Goal: Task Accomplishment & Management: Complete application form

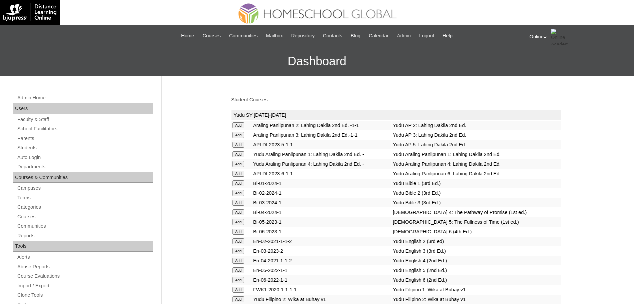
click at [411, 39] on span "Admin" at bounding box center [404, 36] width 14 height 8
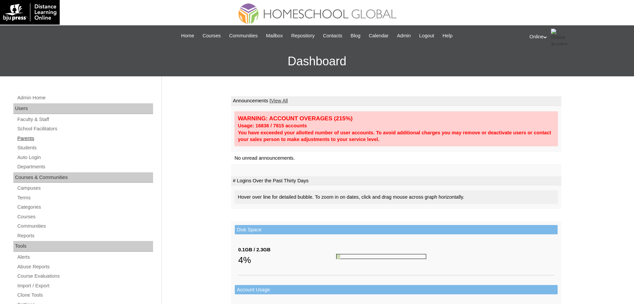
click at [35, 138] on link "Parents" at bounding box center [85, 138] width 136 height 8
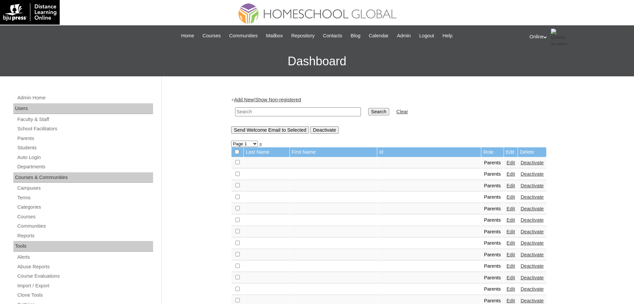
click at [250, 98] on link "Add New" at bounding box center [244, 99] width 20 height 5
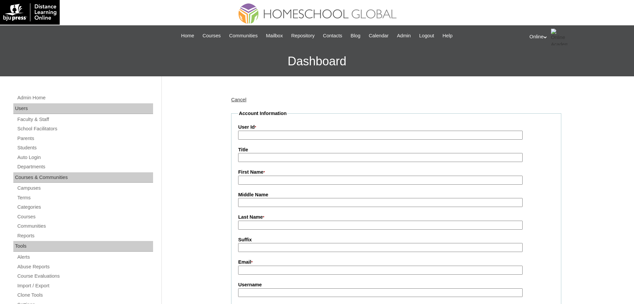
click at [311, 135] on input "User Id *" at bounding box center [380, 135] width 285 height 9
paste input "Glicerio Jr Beluso glibeltronics@yahoo.com.ph HGP0225-OACAD2025 gbeluso2025 Bfc…"
click at [283, 135] on input "Glicerio Jr Beluso glibeltronics@yahoo.com.ph HGP0225-OACAD2025 gbeluso2025 Bfc…" at bounding box center [380, 135] width 285 height 9
type input "glibeltronics@yahoo.com.ph HGP0225-OACAD2025 gbeluso2025 Bfcd3"
click at [259, 180] on input "First Name *" at bounding box center [380, 180] width 285 height 9
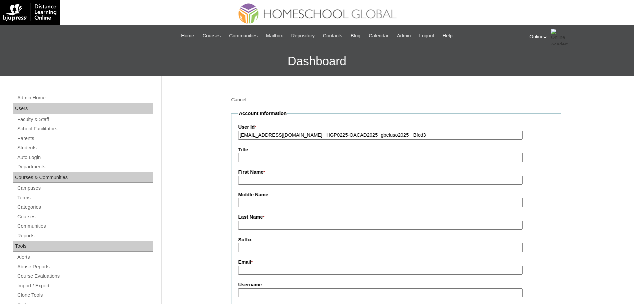
paste input "Glicerio Jr Beluso"
type input "Glicerio Jr"
click at [254, 224] on input "Last Name *" at bounding box center [380, 225] width 285 height 9
paste input "Beluso"
type input "Beluso"
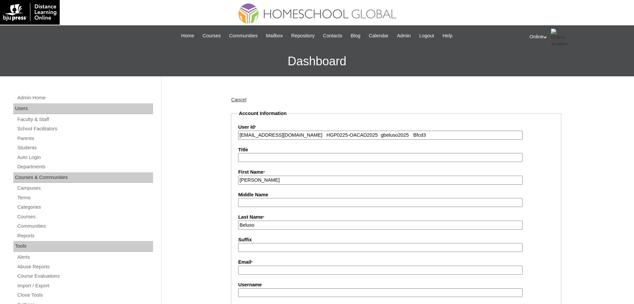
click at [308, 135] on input "glibeltronics@yahoo.com.ph HGP0225-OACAD2025 gbeluso2025 Bfcd3" at bounding box center [380, 135] width 285 height 9
type input "HGP0225-OACAD2025 gbeluso2025 Bfcd3"
click at [261, 270] on input "Email *" at bounding box center [380, 270] width 285 height 9
paste input "glibeltronics@yahoo.com.ph"
type input "glibeltronics@yahoo.com.ph"
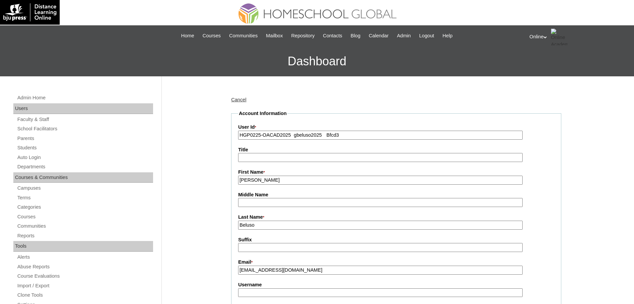
click at [250, 137] on input "HGP0225-OACAD2025 gbeluso2025 Bfcd3" at bounding box center [380, 135] width 285 height 9
click at [294, 136] on input "HGP0225-OACAD2025 gbeluso2025 Bfcd3" at bounding box center [380, 135] width 285 height 9
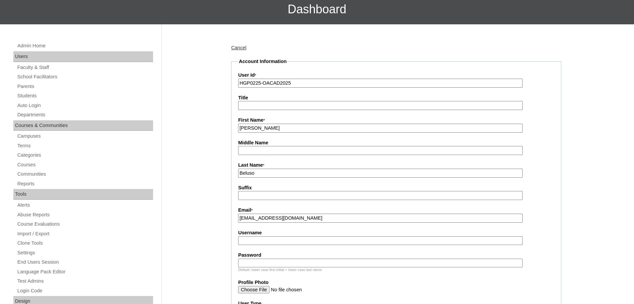
scroll to position [73, 0]
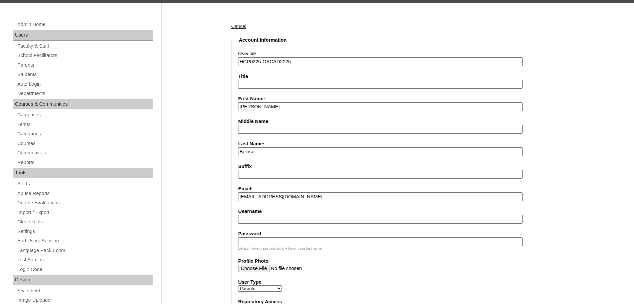
type input "HGP0225-OACAD2025"
click at [286, 221] on input "Username" at bounding box center [380, 219] width 285 height 9
paste input "gbeluso2025 Bfcd3"
type input "gbeluso2025"
click at [264, 247] on input "Password" at bounding box center [380, 242] width 285 height 9
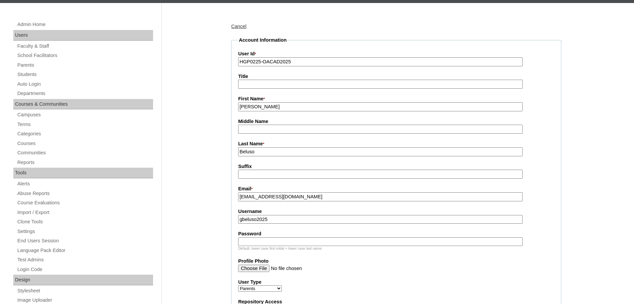
paste input "Bfcd3"
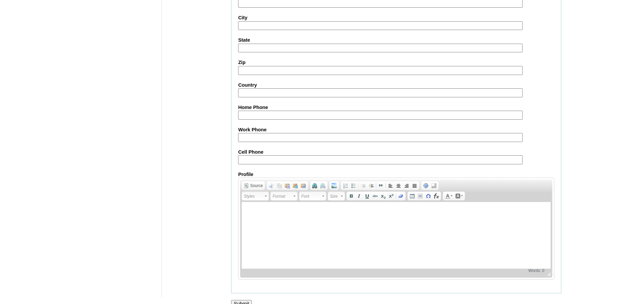
scroll to position [597, 0]
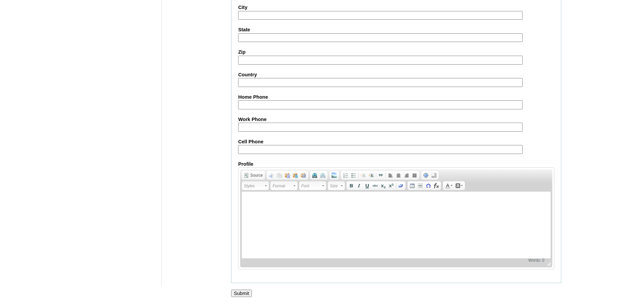
type input "Bfcd3"
click at [242, 293] on input "Submit" at bounding box center [241, 293] width 21 height 7
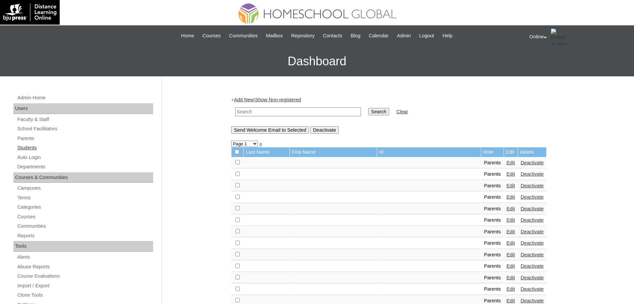
click at [32, 146] on link "Students" at bounding box center [85, 148] width 136 height 8
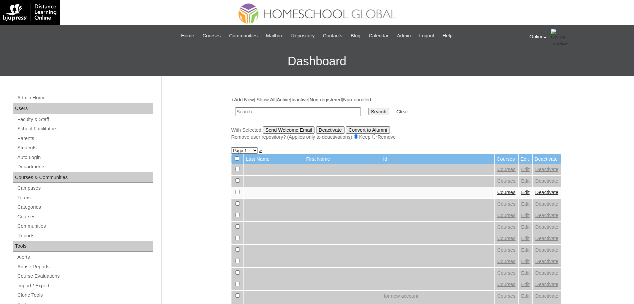
click at [251, 98] on link "Add New" at bounding box center [244, 99] width 20 height 5
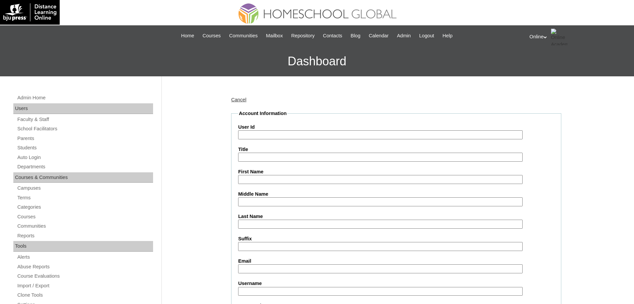
click at [368, 136] on input "User Id" at bounding box center [380, 134] width 285 height 9
paste input "Beluso Chris Sean Vincent glibeltronics@yahoo.com.ph HG274OACAD2025 chris.belus…"
click at [315, 135] on input "Beluso Chris Sean Vincent glibeltronics@yahoo.com.ph HG274OACAD2025 chris.belus…" at bounding box center [380, 134] width 285 height 9
click at [391, 137] on input "Beluso Chris Sean Vincent glibeltronics@yahoo.com.ph HG274OACAD2025 chris.belus…" at bounding box center [380, 134] width 285 height 9
type input "HG274OACAD2025 chris.beluso2025 Gd3sa"
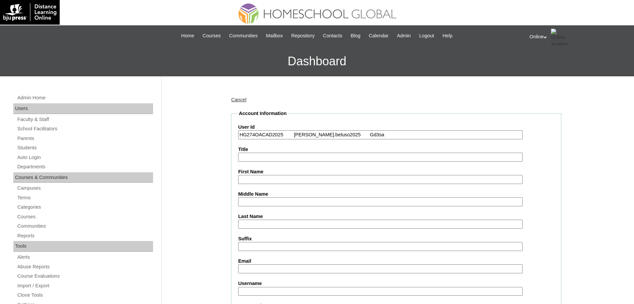
click at [283, 223] on input "Last Name" at bounding box center [380, 224] width 285 height 9
paste input "Beluso Chris Sean Vincent glibeltronics@yahoo.com.ph"
click at [307, 225] on input "Beluso Chris Sean Vincent glibeltronics@yahoo.com.ph" at bounding box center [380, 224] width 285 height 9
type input "Beluso glibeltronics@yahoo.com.ph"
click at [275, 180] on input "First Name" at bounding box center [380, 179] width 285 height 9
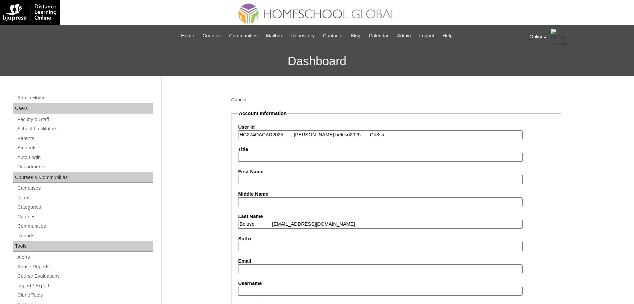
paste input "Chris Sean Vincent"
type input "Chris Sean Vincent"
click at [273, 224] on input "Beluso glibeltronics@yahoo.com.ph" at bounding box center [380, 224] width 285 height 9
type input "Beluso"
click at [262, 268] on input "Email" at bounding box center [380, 269] width 285 height 9
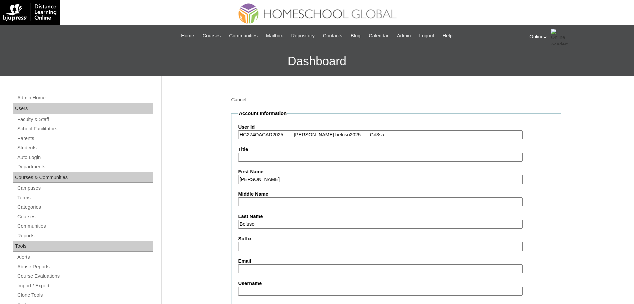
paste input "glibeltronics@yahoo.com.ph"
type input "glibeltronics@yahoo.com.ph"
click at [280, 225] on input "Beluso" at bounding box center [380, 224] width 285 height 9
type input "Beluso"
click at [293, 134] on input "HG274OACAD2025 chris.beluso2025 Gd3sa" at bounding box center [380, 134] width 285 height 9
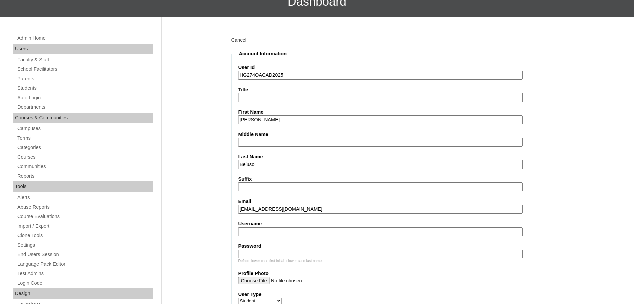
scroll to position [60, 0]
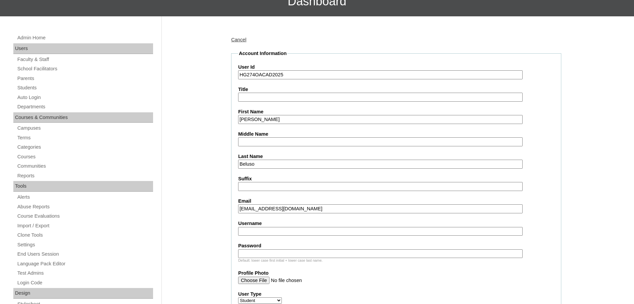
type input "HG274OACAD2025"
click at [258, 230] on input "Username" at bounding box center [380, 231] width 285 height 9
paste input "chris.beluso2025 Gd3sa"
type input "chris.beluso2025"
click at [300, 75] on input "HG274OACAD2025" at bounding box center [380, 74] width 285 height 9
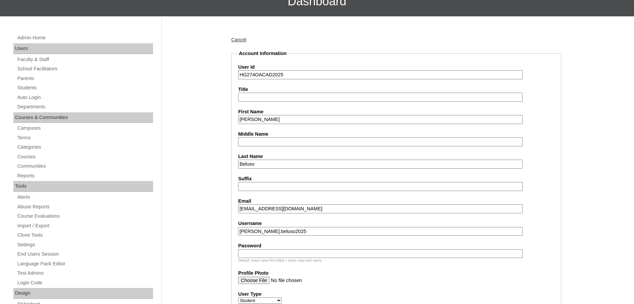
click at [295, 117] on input "Chris Sean Vincent" at bounding box center [380, 119] width 285 height 9
click at [270, 164] on input "Beluso" at bounding box center [380, 164] width 285 height 9
click at [311, 209] on input "glibeltronics@yahoo.com.ph" at bounding box center [380, 209] width 285 height 9
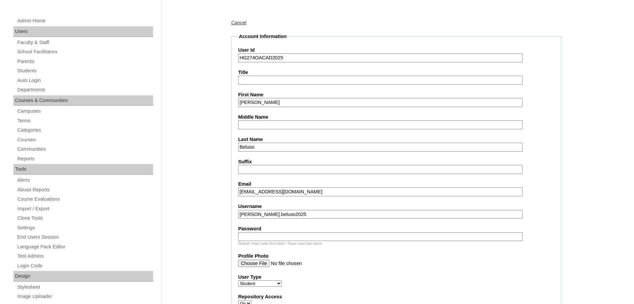
scroll to position [79, 0]
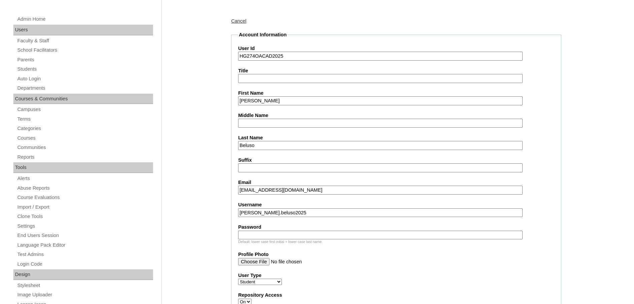
click at [283, 235] on input "Password" at bounding box center [380, 235] width 285 height 9
paste input "Gd3sa"
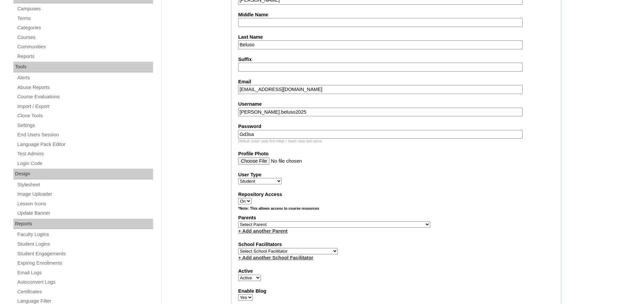
scroll to position [180, 0]
type input "Gd3sa"
click at [293, 223] on select "Select Parent , , , , , , , , , , , , , , , , , , , , , , , , , , , , , , , , ,…" at bounding box center [334, 224] width 192 height 6
select select "43981"
click at [238, 221] on select "Select Parent , , , , , , , , , , , , , , , , , , , , , , , , , , , , , , , , ,…" at bounding box center [334, 224] width 192 height 6
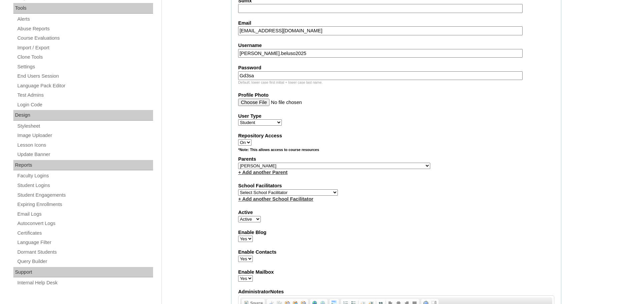
scroll to position [249, 0]
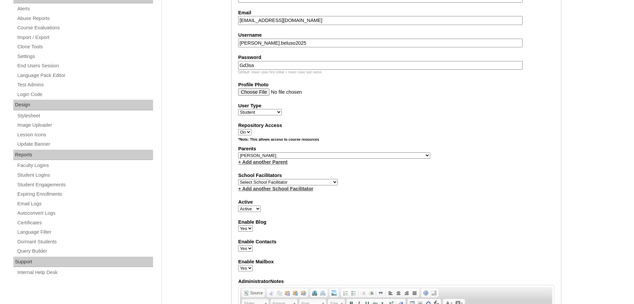
click at [301, 183] on select "Select School Facilitator Norman Añain Ruffa Abadijas Mary Abella Gloryfe Abion…" at bounding box center [288, 182] width 100 height 6
select select "43686"
click at [238, 179] on select "Select School Facilitator Norman Añain Ruffa Abadijas Mary Abella Gloryfe Abion…" at bounding box center [288, 182] width 100 height 6
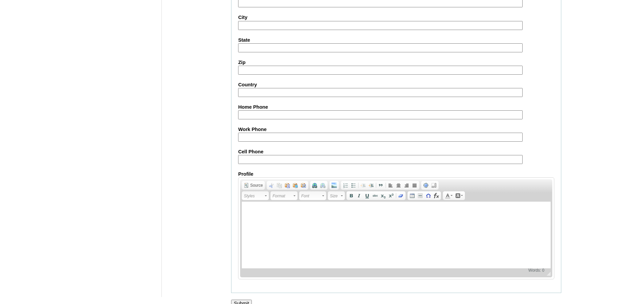
scroll to position [711, 0]
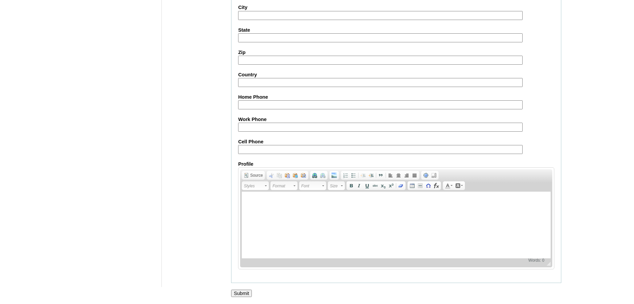
click at [242, 293] on input "Submit" at bounding box center [241, 293] width 21 height 7
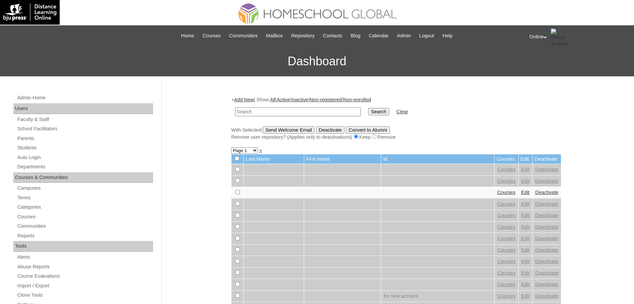
click at [269, 110] on input "text" at bounding box center [298, 111] width 126 height 9
paste input "HG274OACAD2025"
type input "HG274OACAD2025"
click at [368, 113] on input "Search" at bounding box center [378, 111] width 21 height 7
click at [403, 35] on span "Admin" at bounding box center [404, 36] width 14 height 8
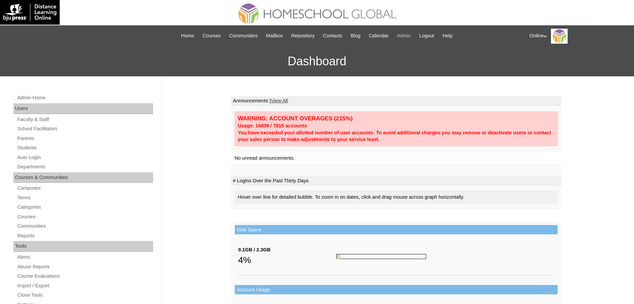
click at [411, 35] on span "Admin" at bounding box center [404, 36] width 14 height 8
click at [29, 137] on link "Parents" at bounding box center [85, 138] width 136 height 8
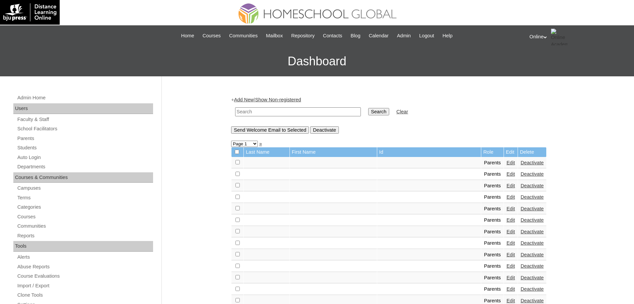
click at [254, 110] on input "text" at bounding box center [298, 111] width 126 height 9
click at [254, 100] on link "Add New" at bounding box center [244, 99] width 20 height 5
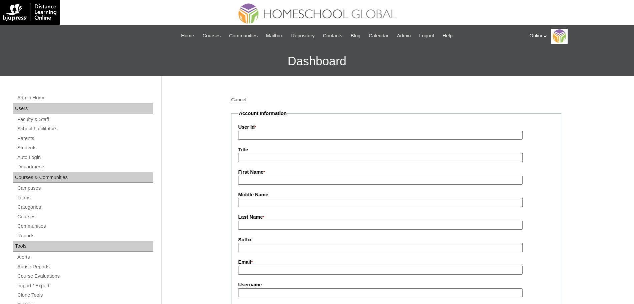
click at [267, 133] on input "User Id *" at bounding box center [380, 135] width 285 height 9
paste input "Danae Tan naetan007@yahoo.com HGP0226-OACAD2025 dtan2025 Pkjh6"
click at [392, 138] on input "Danae Tan naetan007@yahoo.com HGP0226-OACAD2025 dtan2025 Pkjh6" at bounding box center [380, 135] width 285 height 9
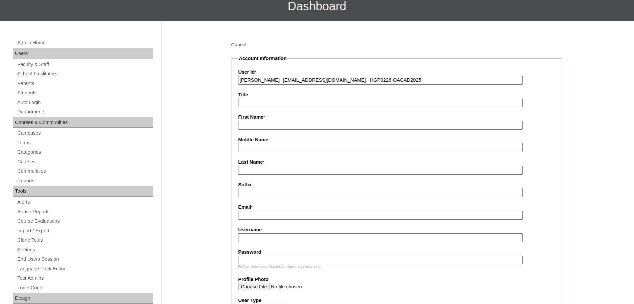
scroll to position [57, 0]
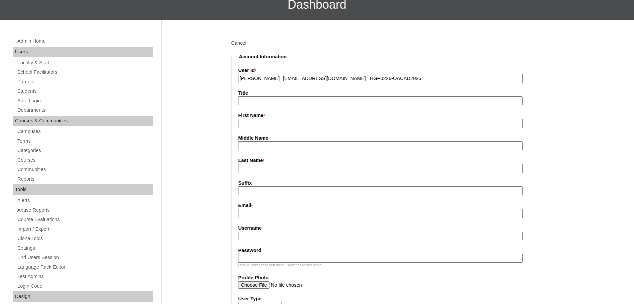
type input "Danae Tan naetan007@yahoo.com HGP0226-OACAD2025"
click at [271, 240] on input "Username" at bounding box center [380, 236] width 285 height 9
paste input "dtan2025 Pkjh6"
click at [272, 240] on input "dtan2025 Pkjh6" at bounding box center [380, 236] width 285 height 9
type input "dtan2025"
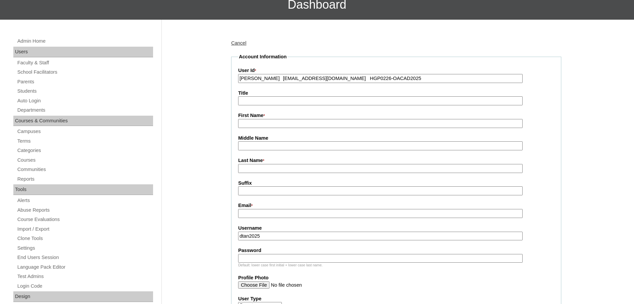
click at [308, 260] on input "Password" at bounding box center [380, 258] width 285 height 9
paste input "Pkjh6"
type input "Pkjh6"
click at [330, 80] on input "Danae Tan naetan007@yahoo.com HGP0226-OACAD2025" at bounding box center [380, 78] width 285 height 9
type input "HGP0226-OACAD2025"
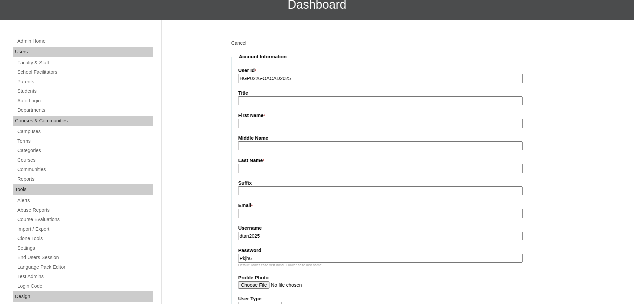
click at [280, 122] on input "First Name *" at bounding box center [380, 123] width 285 height 9
click at [248, 214] on input "Email *" at bounding box center [380, 213] width 285 height 9
paste input "Danae Tan naetan007@yahoo.com"
click at [272, 216] on input "Danae Tan naetan007@yahoo.com" at bounding box center [380, 213] width 285 height 9
type input "naetan007@yahoo.com"
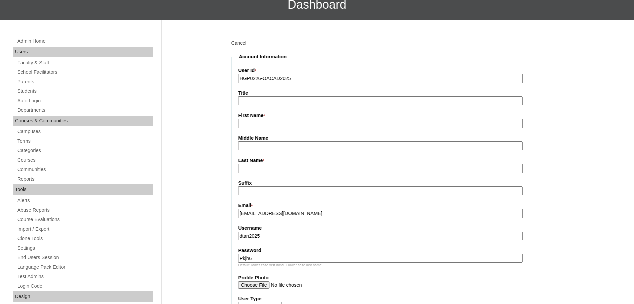
click at [264, 123] on input "First Name *" at bounding box center [380, 123] width 285 height 9
paste input "Danae Tan"
click at [263, 123] on input "Danae Tan" at bounding box center [380, 123] width 285 height 9
type input "Danae"
click at [253, 168] on input "Last Name *" at bounding box center [380, 168] width 285 height 9
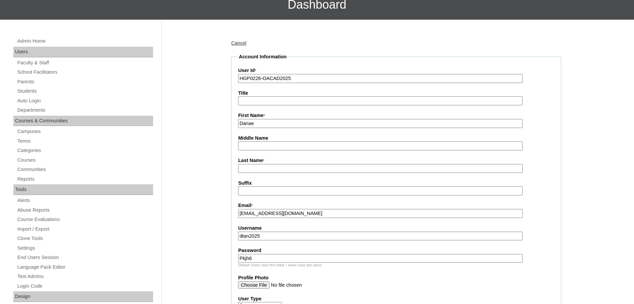
paste input "Tan"
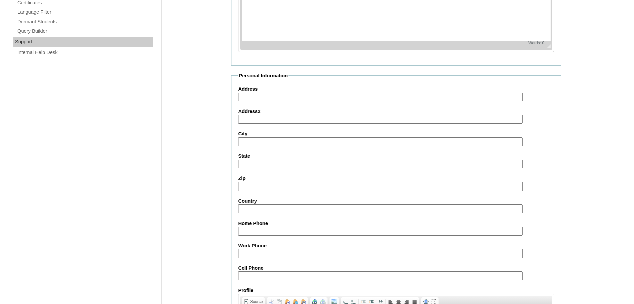
scroll to position [597, 0]
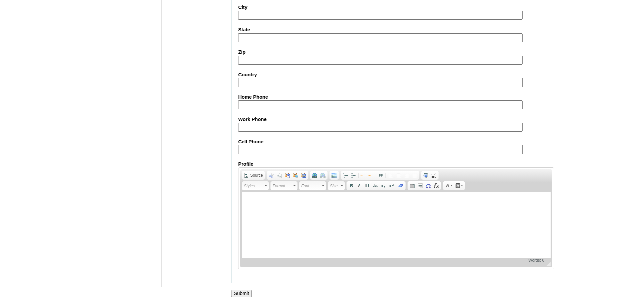
type input "Tan"
click at [240, 290] on input "Submit" at bounding box center [241, 293] width 21 height 7
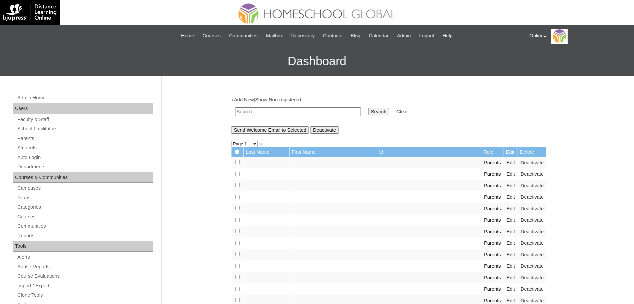
click at [253, 112] on input "text" at bounding box center [298, 111] width 126 height 9
type input "danae"
click at [368, 108] on input "Search" at bounding box center [378, 111] width 21 height 7
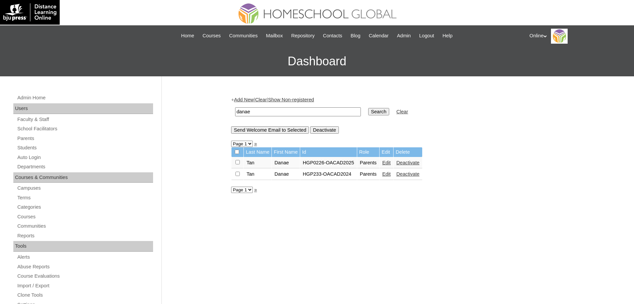
click at [391, 172] on link "Edit" at bounding box center [386, 173] width 8 height 5
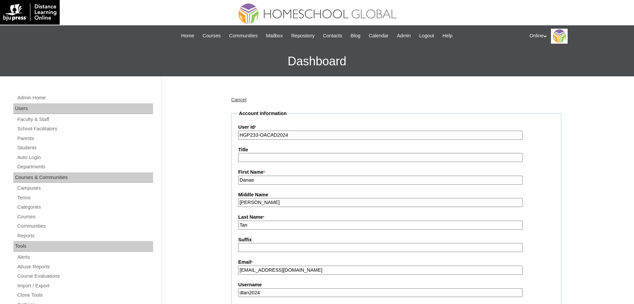
click at [306, 180] on input "Danae" at bounding box center [380, 180] width 285 height 9
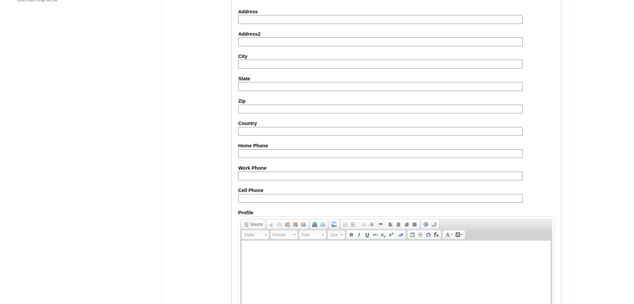
scroll to position [572, 0]
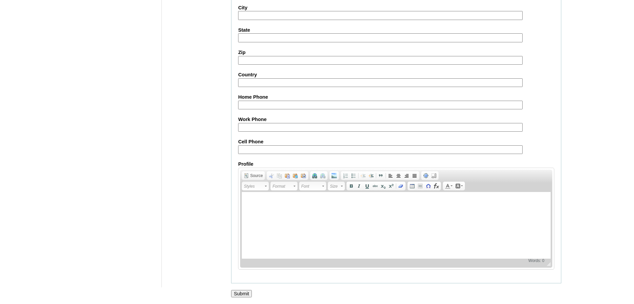
type input "Danae (old account)"
click at [247, 290] on input "Submit" at bounding box center [241, 293] width 21 height 7
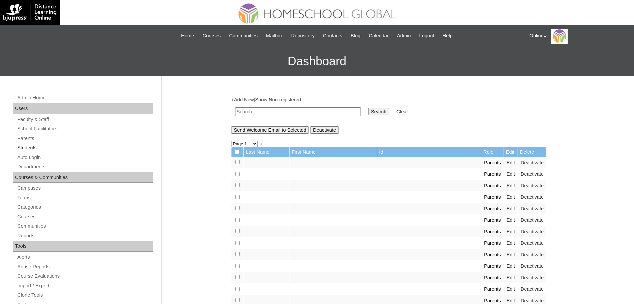
click at [35, 147] on link "Students" at bounding box center [85, 148] width 136 height 8
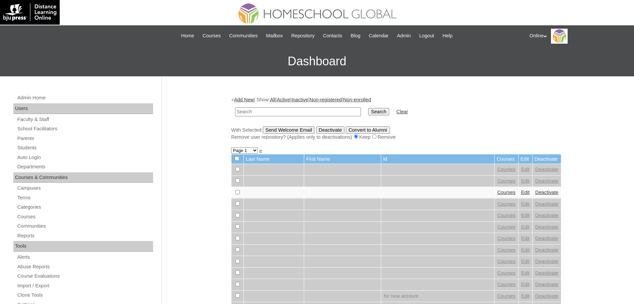
click at [250, 99] on link "Add New" at bounding box center [244, 99] width 20 height 5
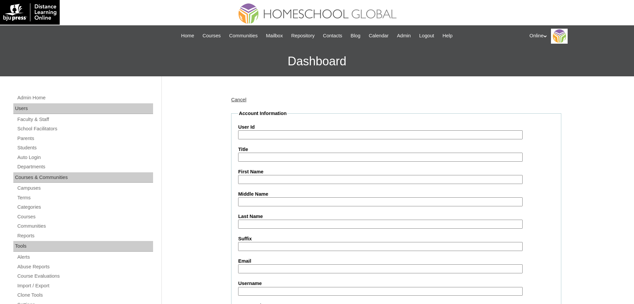
click at [271, 132] on input "User Id" at bounding box center [380, 134] width 285 height 9
paste input "Jharod Louwi naetan007@yahoo.com HG275OACAD2025 jharod.tan2025 dWs2a"
click at [391, 134] on input "Jharod Louwi naetan007@yahoo.com HG275OACAD2025 jharod.tan2025 dWs2a" at bounding box center [380, 134] width 285 height 9
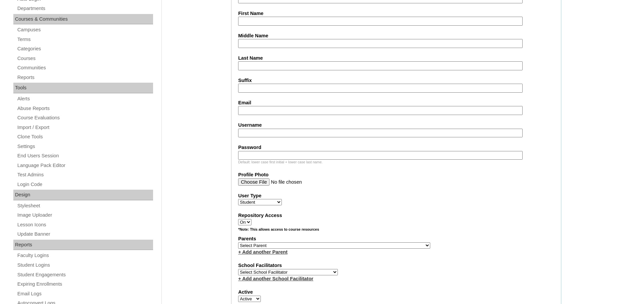
scroll to position [160, 0]
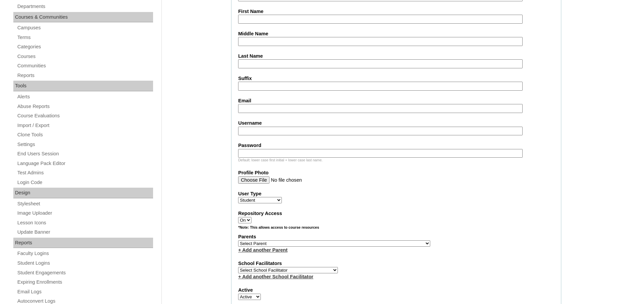
type input "Jharod Louwi naetan007@yahoo.com HG275OACAD2025"
click at [298, 131] on input "Username" at bounding box center [380, 131] width 285 height 9
paste input "jharod.tan2025 dWs2a"
click at [283, 131] on input "jharod.tan2025 dWs2a" at bounding box center [380, 131] width 285 height 9
type input "jharod.tan2025"
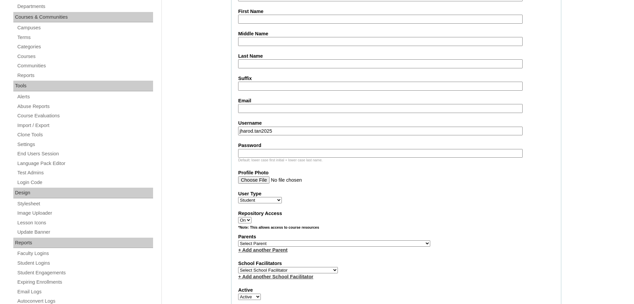
click at [265, 152] on input "Password" at bounding box center [380, 153] width 285 height 9
paste input "dWs2a"
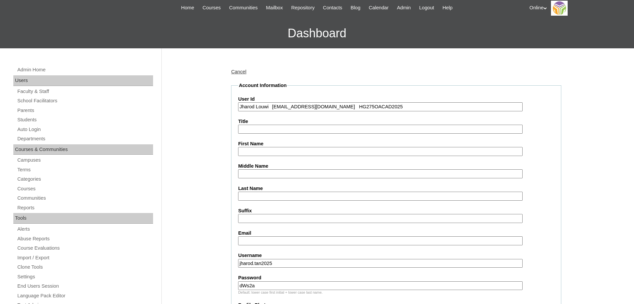
scroll to position [28, 0]
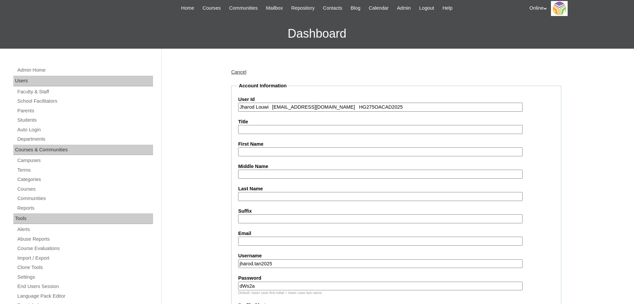
type input "dWs2a"
click at [336, 106] on input "Jharod Louwi naetan007@yahoo.com HG275OACAD2025" at bounding box center [380, 107] width 285 height 9
type input "HG275OACAD2025"
click at [293, 150] on input "First Name" at bounding box center [380, 151] width 285 height 9
paste input "Jharod Louwi naetan007@yahoo.com"
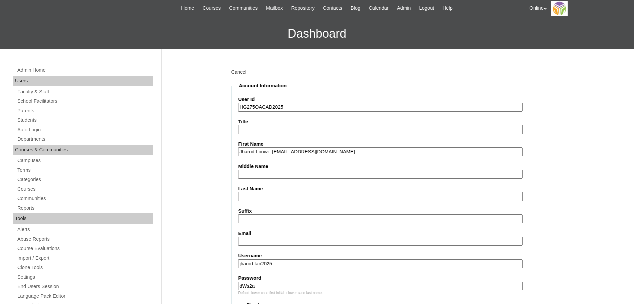
type input "Jharod Louwi naetan007@yahoo.com"
click at [254, 198] on input "Last Name" at bounding box center [380, 196] width 285 height 9
type input "Tan"
click at [273, 153] on input "Jharod Louwi naetan007@yahoo.com" at bounding box center [380, 151] width 285 height 9
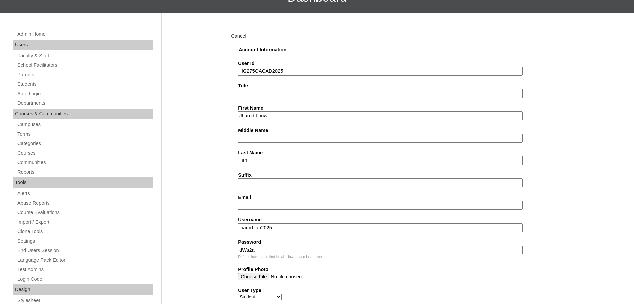
scroll to position [70, 0]
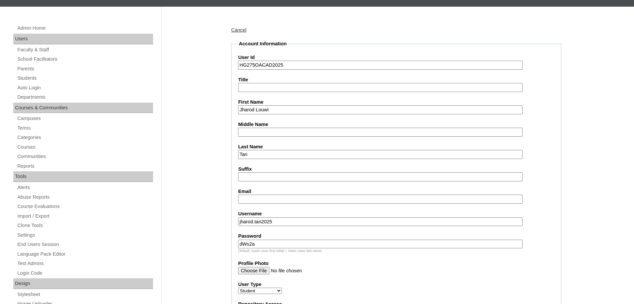
type input "Jharod Louwi"
click at [253, 200] on input "Email" at bounding box center [380, 199] width 285 height 9
paste input "naetan007@yahoo.com"
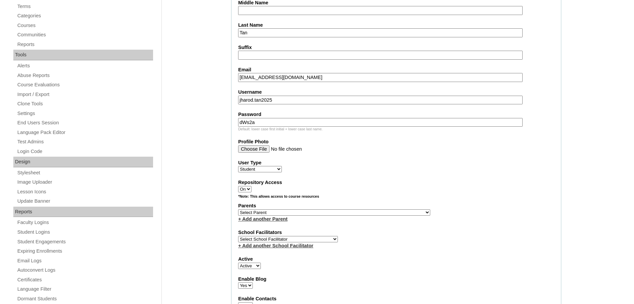
scroll to position [192, 0]
type input "naetan007@yahoo.com"
click at [261, 211] on select "Select Parent , , , , , , , , , , , , , , , , , , , , , , , , , , , , , , , , ,…" at bounding box center [334, 212] width 192 height 6
select select "43983"
click at [238, 209] on select "Select Parent , , , , , , , , , , , , , , , , , , , , , , , , , , , , , , , , ,…" at bounding box center [334, 212] width 192 height 6
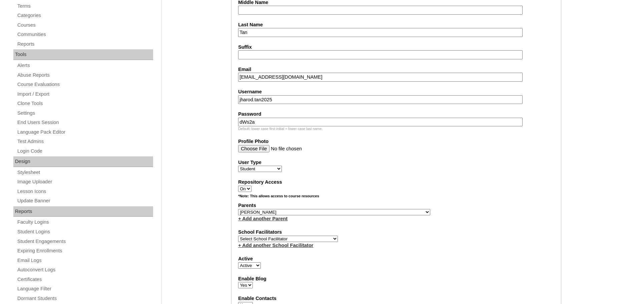
click at [285, 238] on select "Select School Facilitator Norman Añain Ruffa Abadijas Mary Abella Gloryfe Abion…" at bounding box center [288, 239] width 100 height 6
select select "43686"
click at [238, 236] on select "Select School Facilitator Norman Añain Ruffa Abadijas Mary Abella Gloryfe Abion…" at bounding box center [288, 239] width 100 height 6
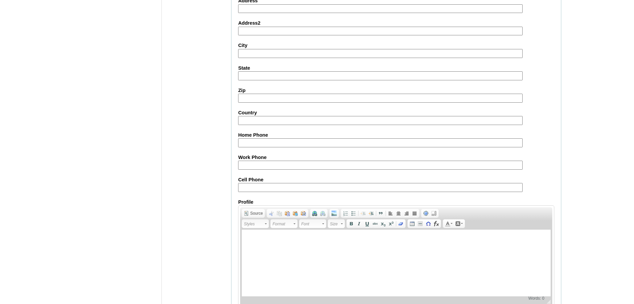
scroll to position [711, 0]
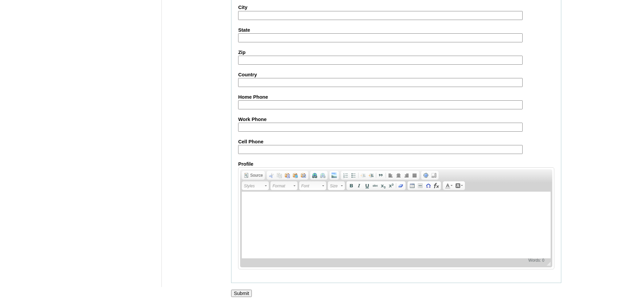
click at [248, 292] on input "Submit" at bounding box center [241, 293] width 21 height 7
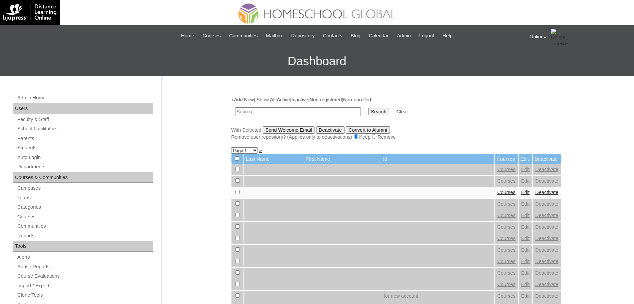
paste input "HG275OACAD2025"
type input "HG275OACAD2025"
click at [368, 110] on input "Search" at bounding box center [378, 111] width 21 height 7
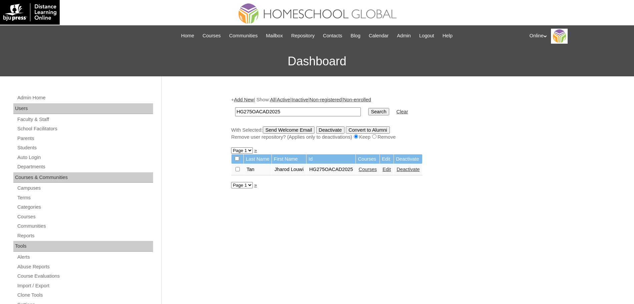
click at [370, 167] on link "Courses" at bounding box center [368, 169] width 18 height 5
